Goal: Task Accomplishment & Management: Manage account settings

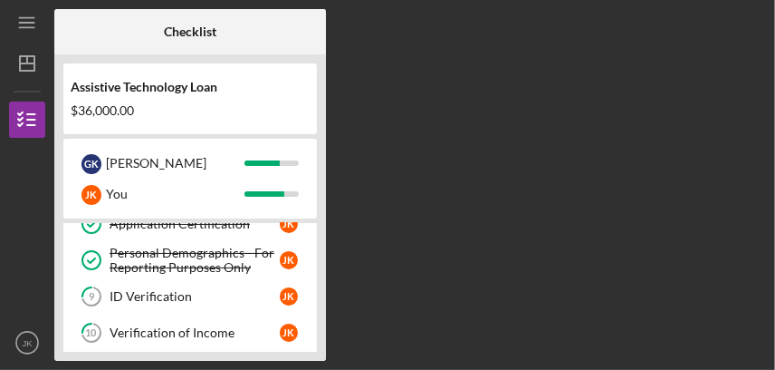
scroll to position [322, 0]
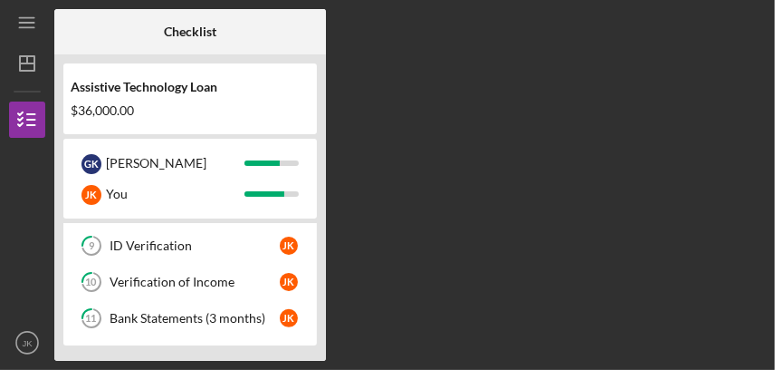
click at [500, 80] on div "Checklist Assistive Technology Loan $36,000.00 G K [PERSON_NAME] [PERSON_NAME] …" at bounding box center [410, 184] width 712 height 351
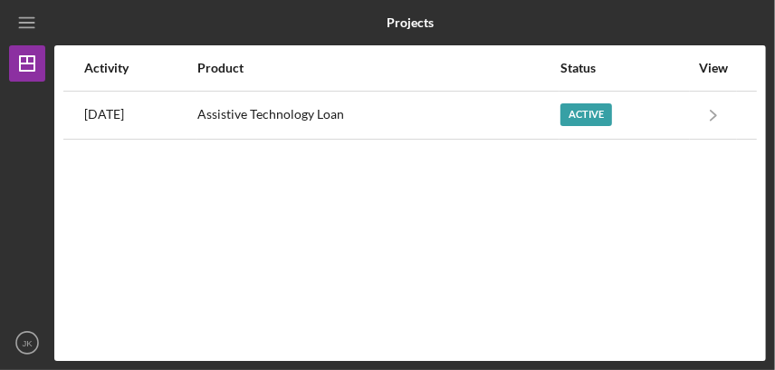
click at [105, 17] on div at bounding box center [172, 22] width 237 height 45
